Goal: Transaction & Acquisition: Obtain resource

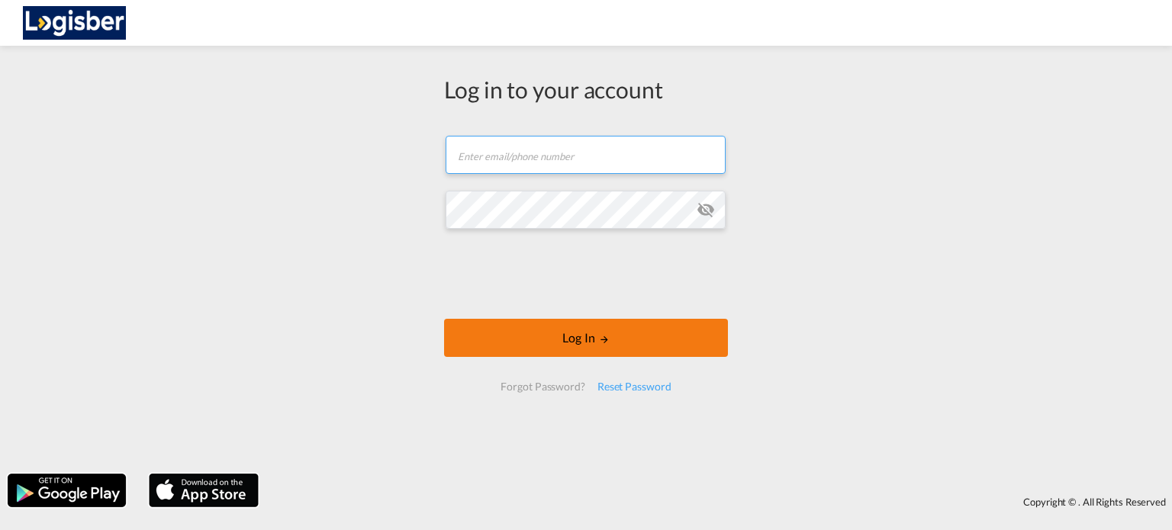
type input "[PERSON_NAME][EMAIL_ADDRESS][DOMAIN_NAME]"
click at [586, 336] on button "Log In" at bounding box center [586, 338] width 284 height 38
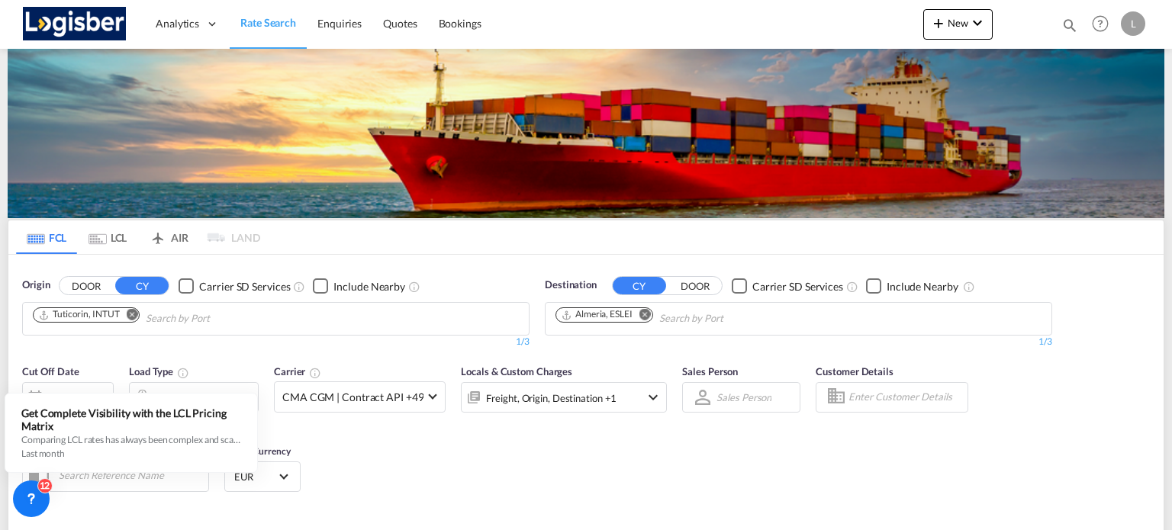
scroll to position [153, 0]
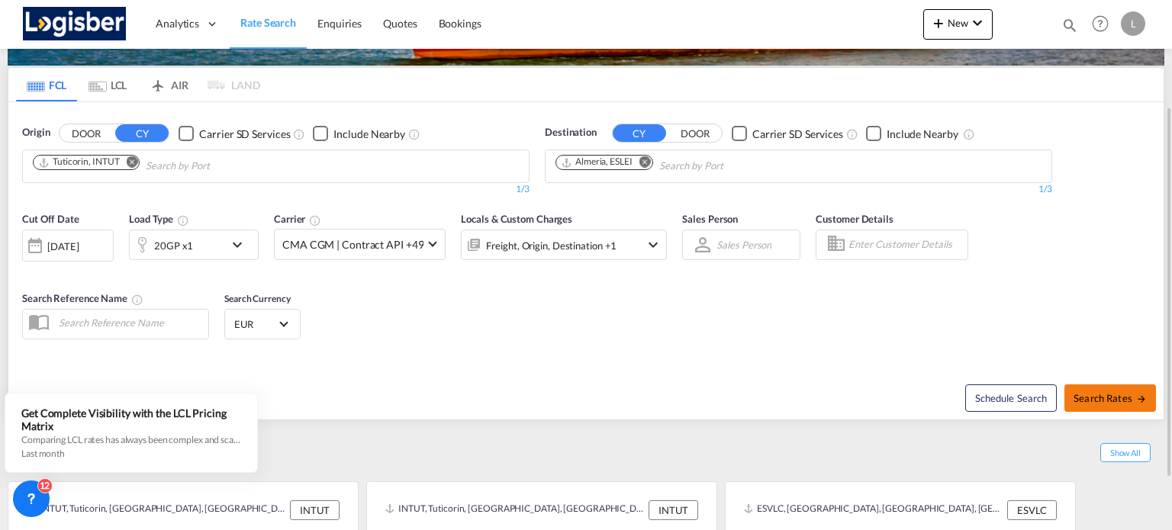
click at [1123, 399] on span "Search Rates" at bounding box center [1110, 398] width 73 height 12
type input "INTUT to ESLEI / [DATE]"
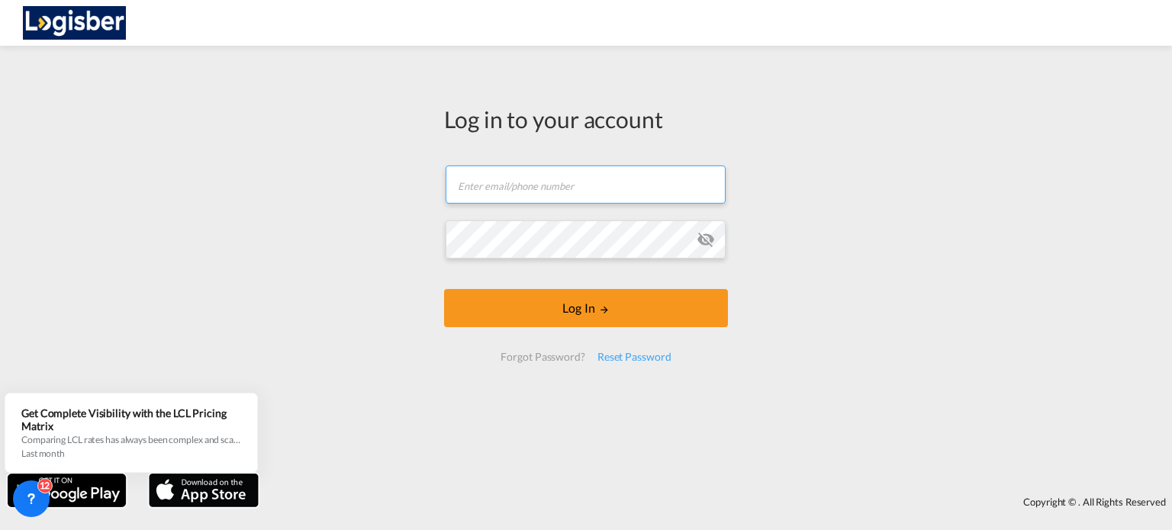
type input "[PERSON_NAME][EMAIL_ADDRESS][DOMAIN_NAME]"
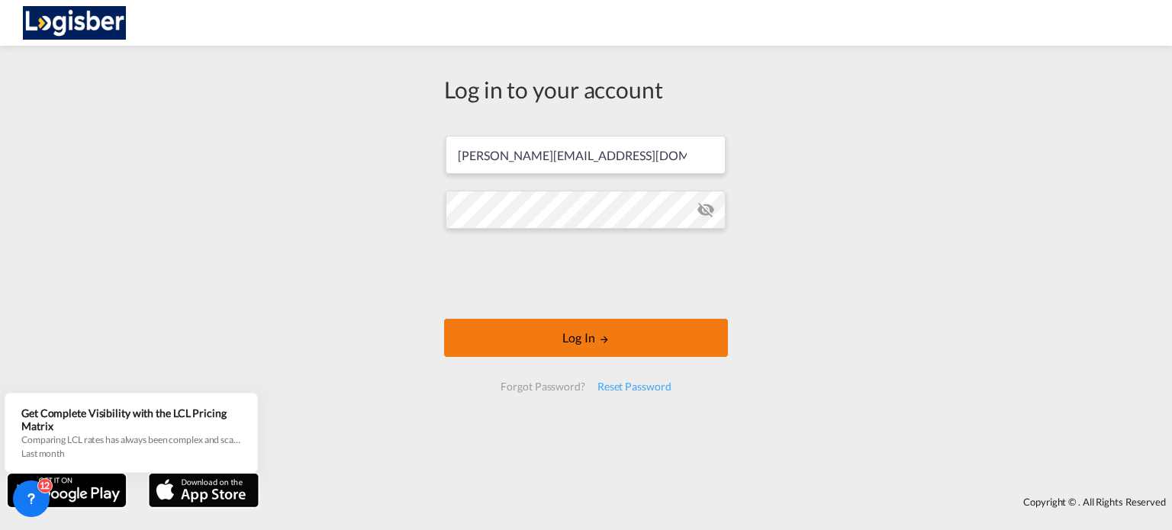
click at [601, 343] on md-icon "LOGIN" at bounding box center [604, 339] width 11 height 11
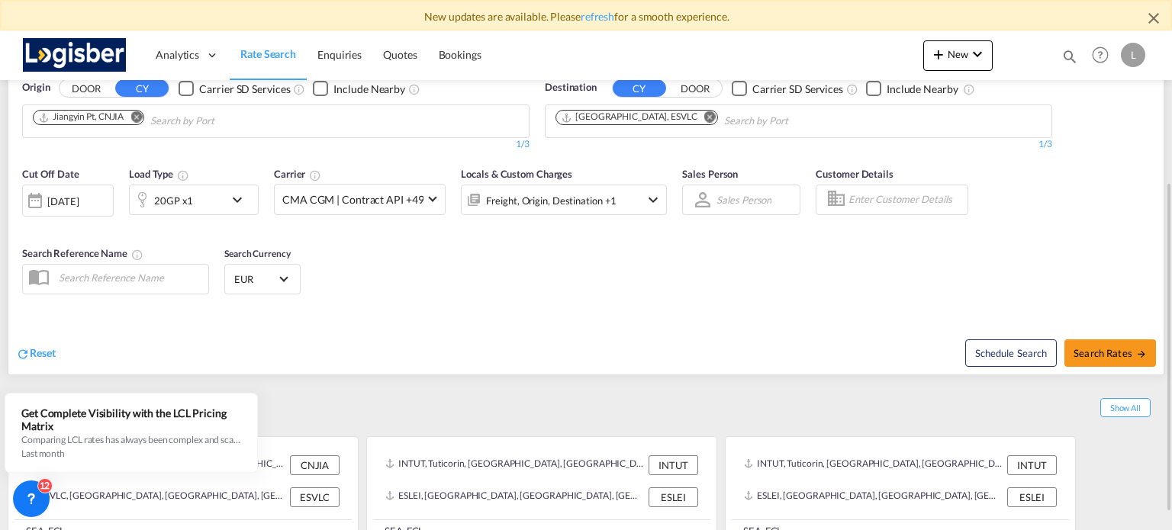
scroll to position [256, 0]
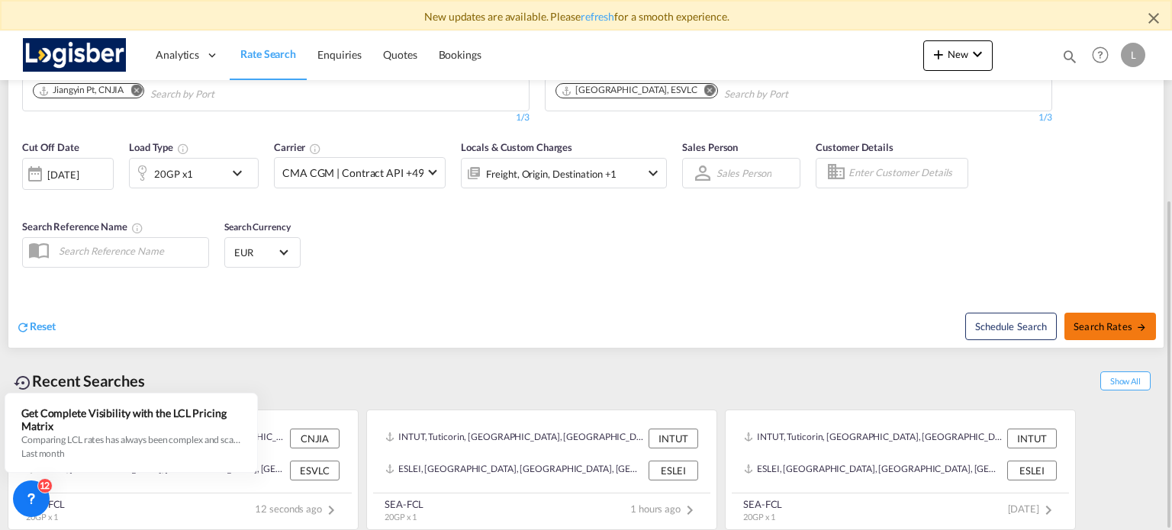
click at [1098, 321] on span "Search Rates" at bounding box center [1110, 327] width 73 height 12
type input "CNJIA to ESVLC / [DATE]"
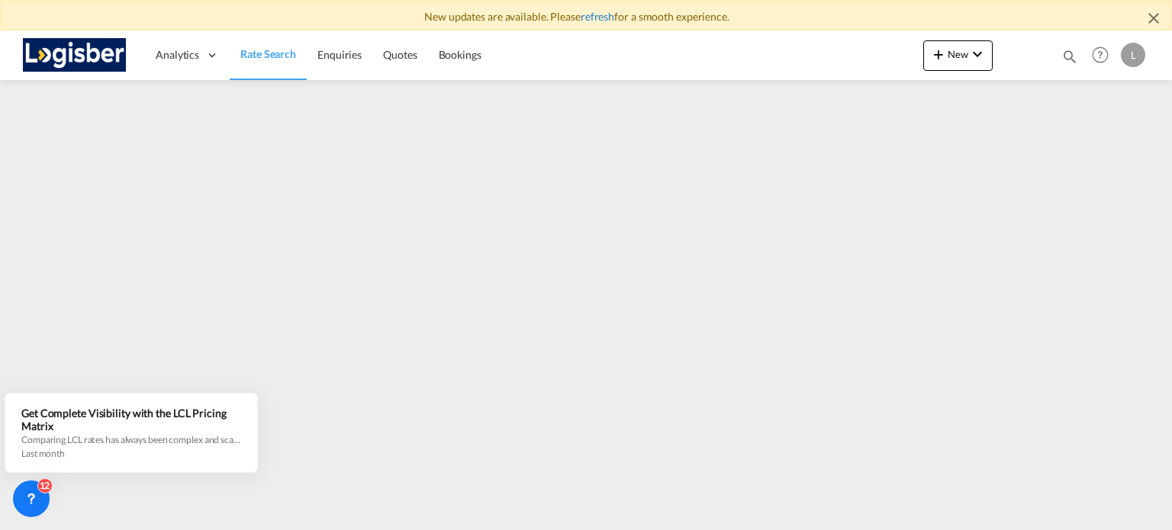
click at [606, 18] on link "refresh" at bounding box center [598, 16] width 34 height 13
